Goal: Check status: Check status

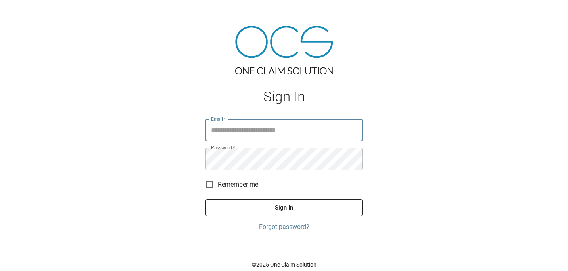
type input "**********"
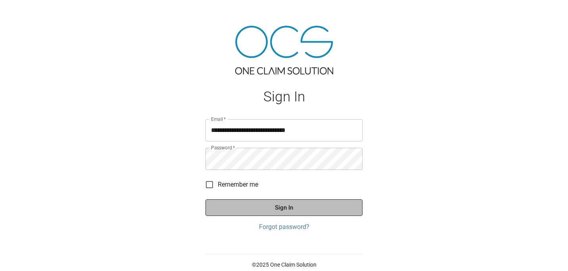
click at [303, 213] on button "Sign In" at bounding box center [283, 207] width 157 height 17
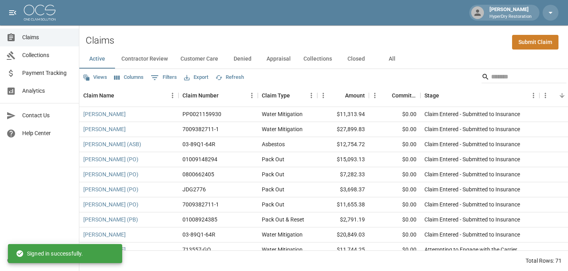
click at [387, 57] on button "All" at bounding box center [392, 59] width 36 height 19
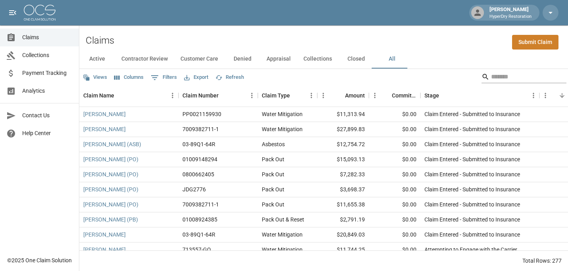
click at [491, 75] on input "Search" at bounding box center [522, 77] width 63 height 13
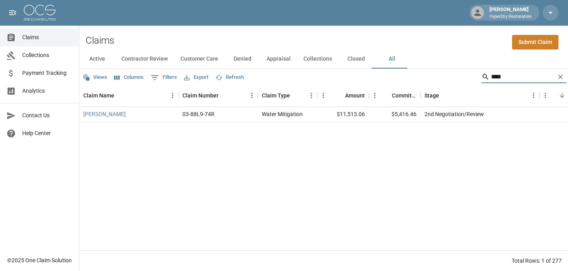
type input "****"
click at [97, 116] on link "[PERSON_NAME]" at bounding box center [104, 114] width 42 height 8
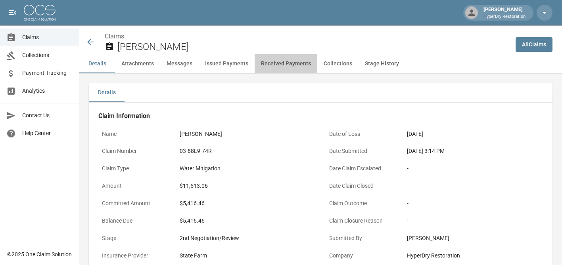
click at [302, 60] on button "Received Payments" at bounding box center [286, 63] width 63 height 19
drag, startPoint x: 217, startPoint y: 151, endPoint x: 179, endPoint y: 152, distance: 38.1
click at [179, 152] on div "03-88L9-74R" at bounding box center [246, 151] width 140 height 15
copy div "03-88L9-74R"
drag, startPoint x: 180, startPoint y: 134, endPoint x: 222, endPoint y: 142, distance: 42.8
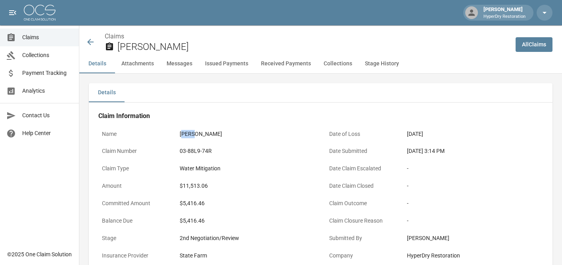
click at [192, 135] on div "[PERSON_NAME]" at bounding box center [246, 134] width 133 height 8
copy div "[PERSON_NAME]"
drag, startPoint x: 27, startPoint y: 39, endPoint x: 60, endPoint y: 61, distance: 39.6
click at [27, 39] on span "Claims" at bounding box center [47, 37] width 50 height 8
